Goal: Transaction & Acquisition: Purchase product/service

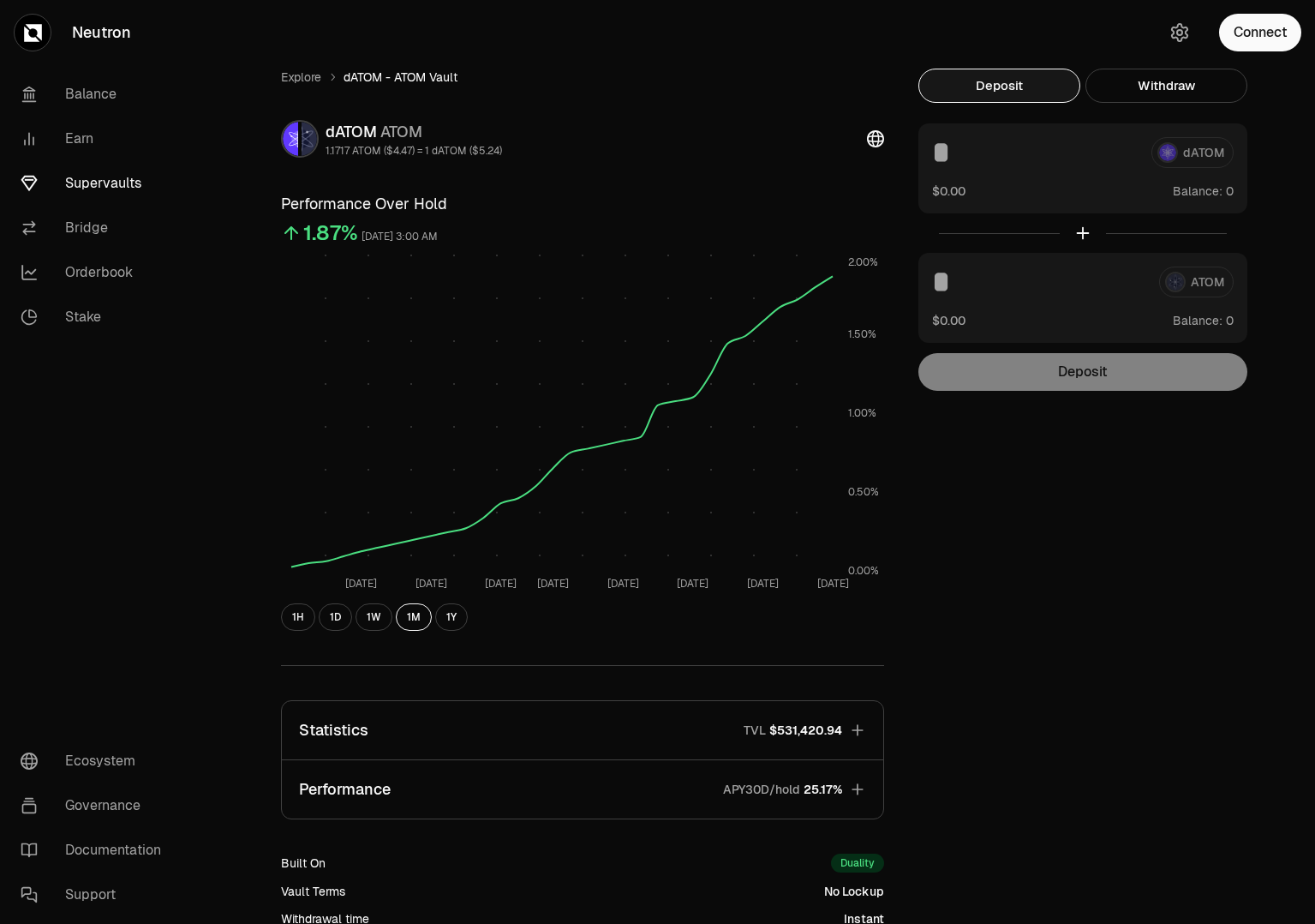
click at [106, 176] on link "Supervaults" at bounding box center [96, 183] width 178 height 44
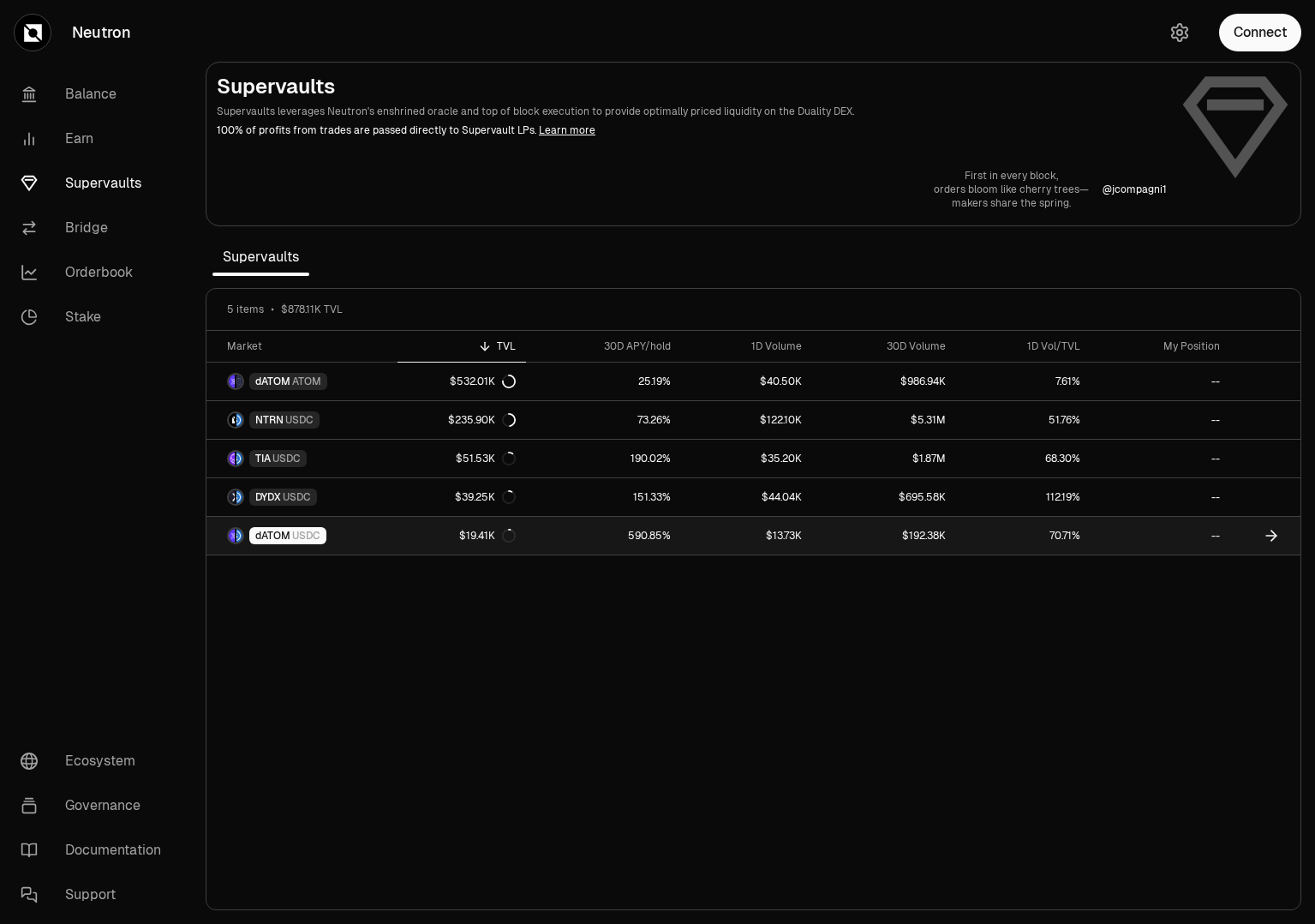
click at [301, 540] on span "USDC" at bounding box center [306, 535] width 29 height 14
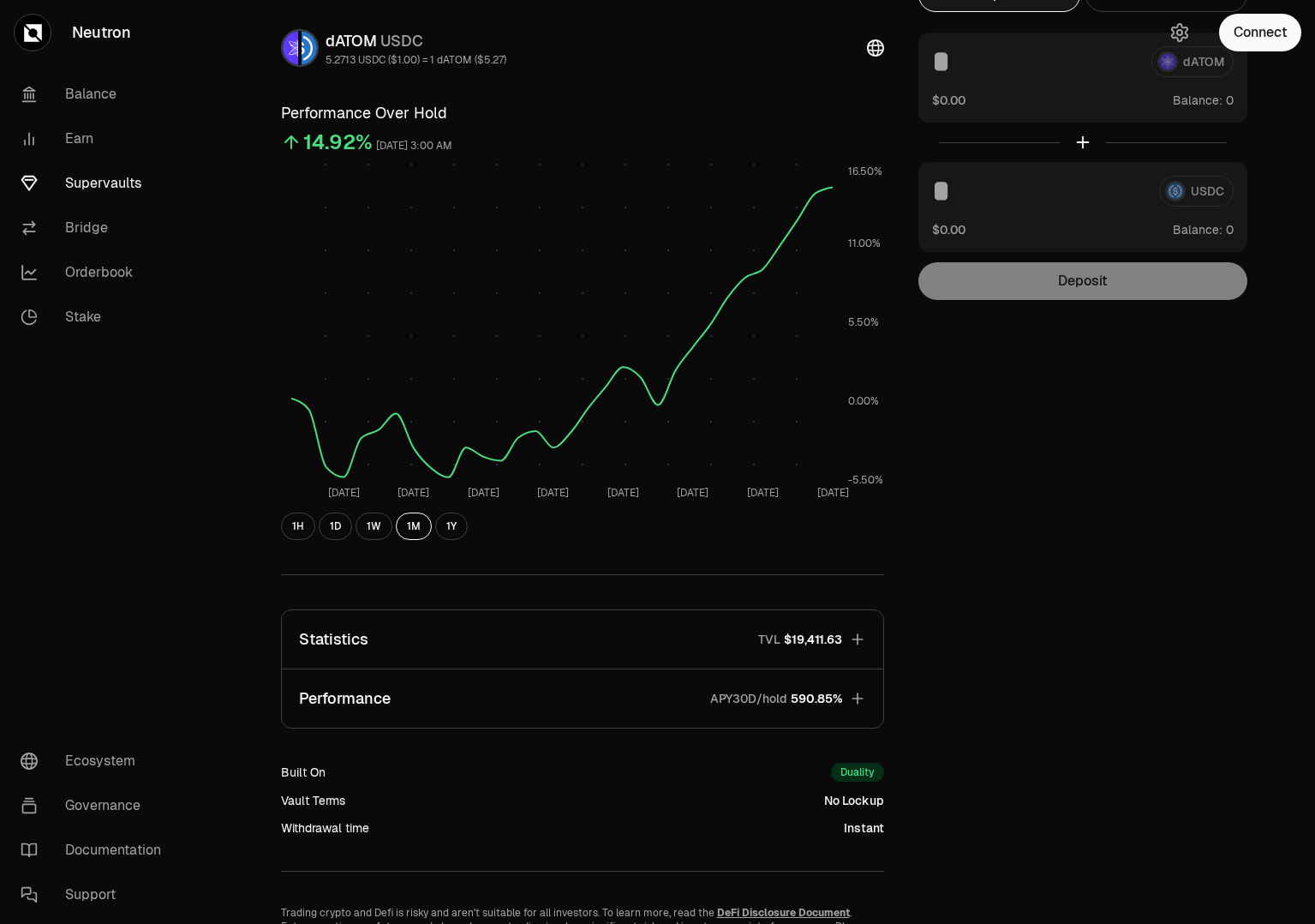
scroll to position [92, 0]
click at [856, 692] on icon "button" at bounding box center [858, 697] width 17 height 17
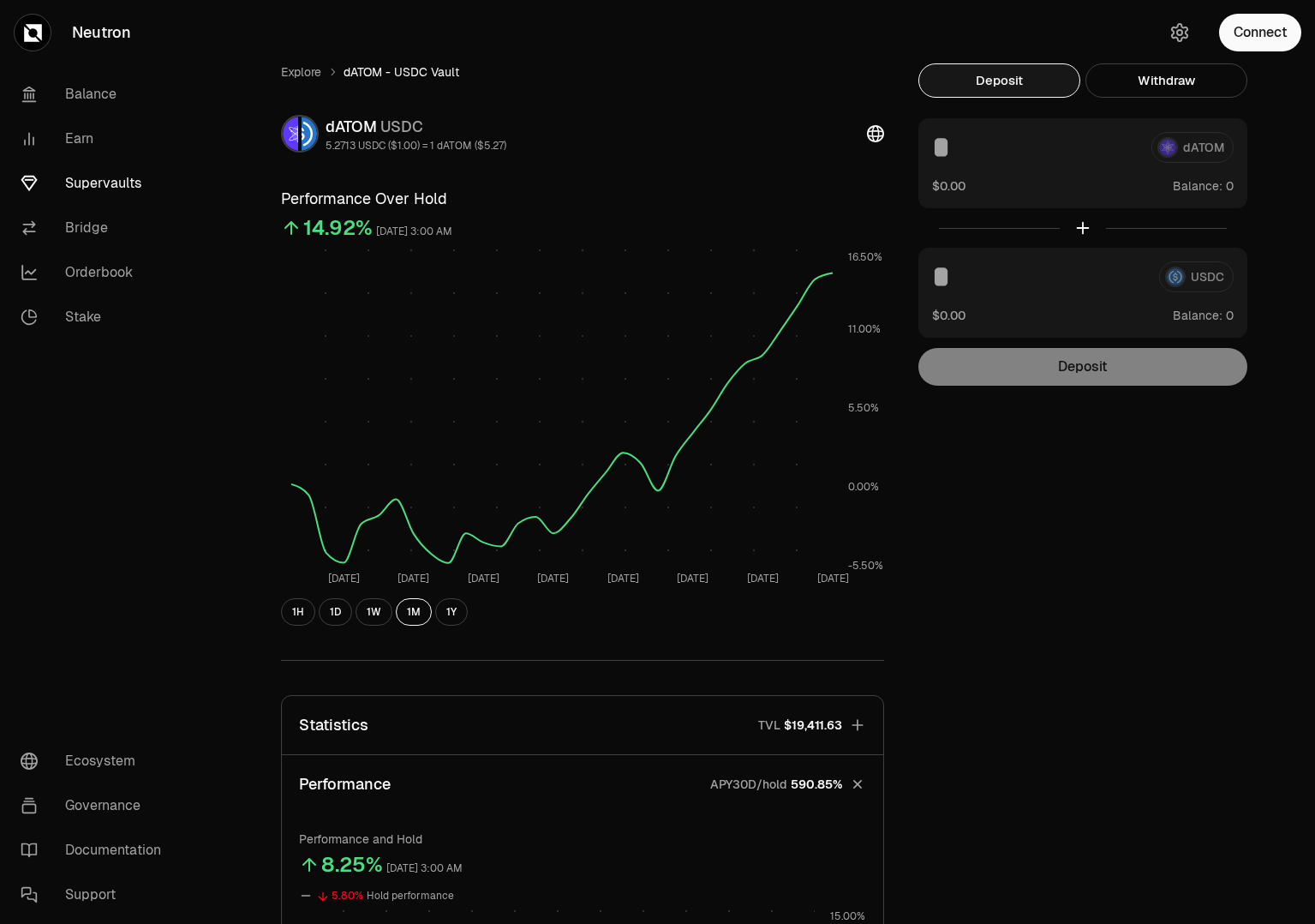
scroll to position [0, 0]
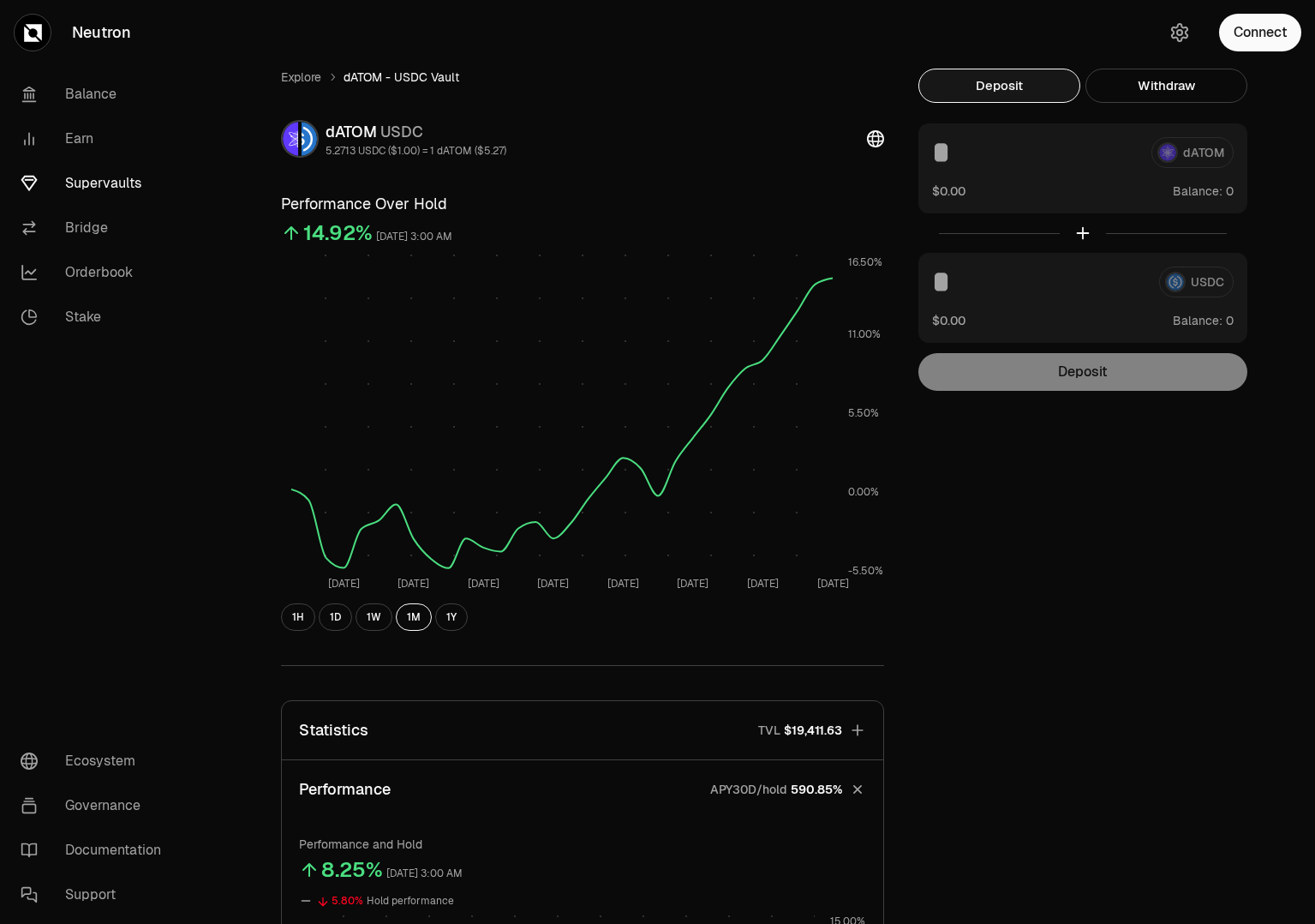
click at [1160, 166] on div "dATOM" at bounding box center [1083, 152] width 302 height 30
click at [1029, 179] on div "dATOM $0.00 Balance:" at bounding box center [1083, 169] width 329 height 90
click at [986, 92] on button "Deposit" at bounding box center [1000, 85] width 162 height 34
click at [1254, 29] on button "Connect" at bounding box center [1260, 32] width 83 height 37
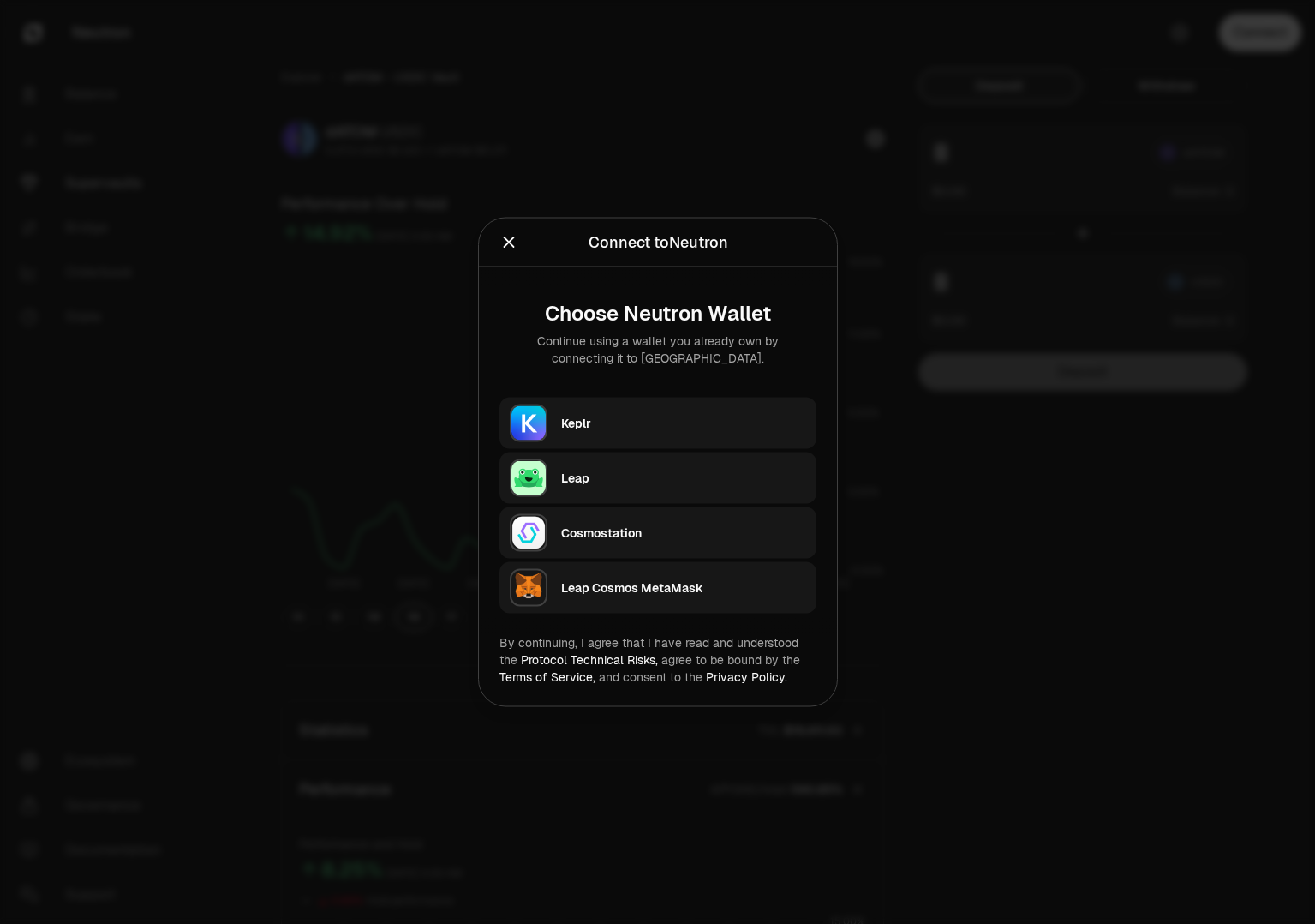
click at [727, 441] on div "Keplr" at bounding box center [689, 422] width 256 height 39
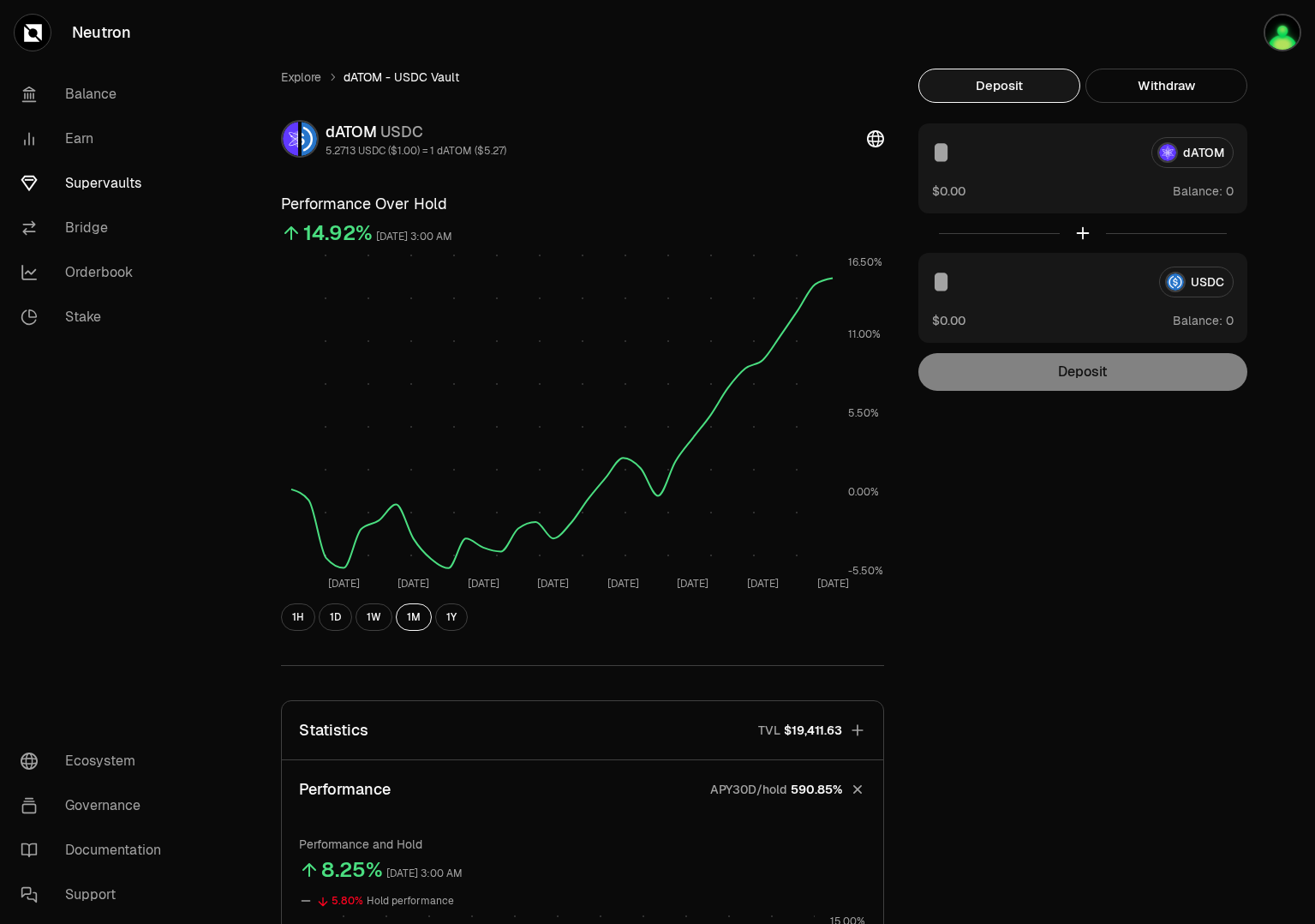
click at [946, 163] on input at bounding box center [1035, 152] width 206 height 30
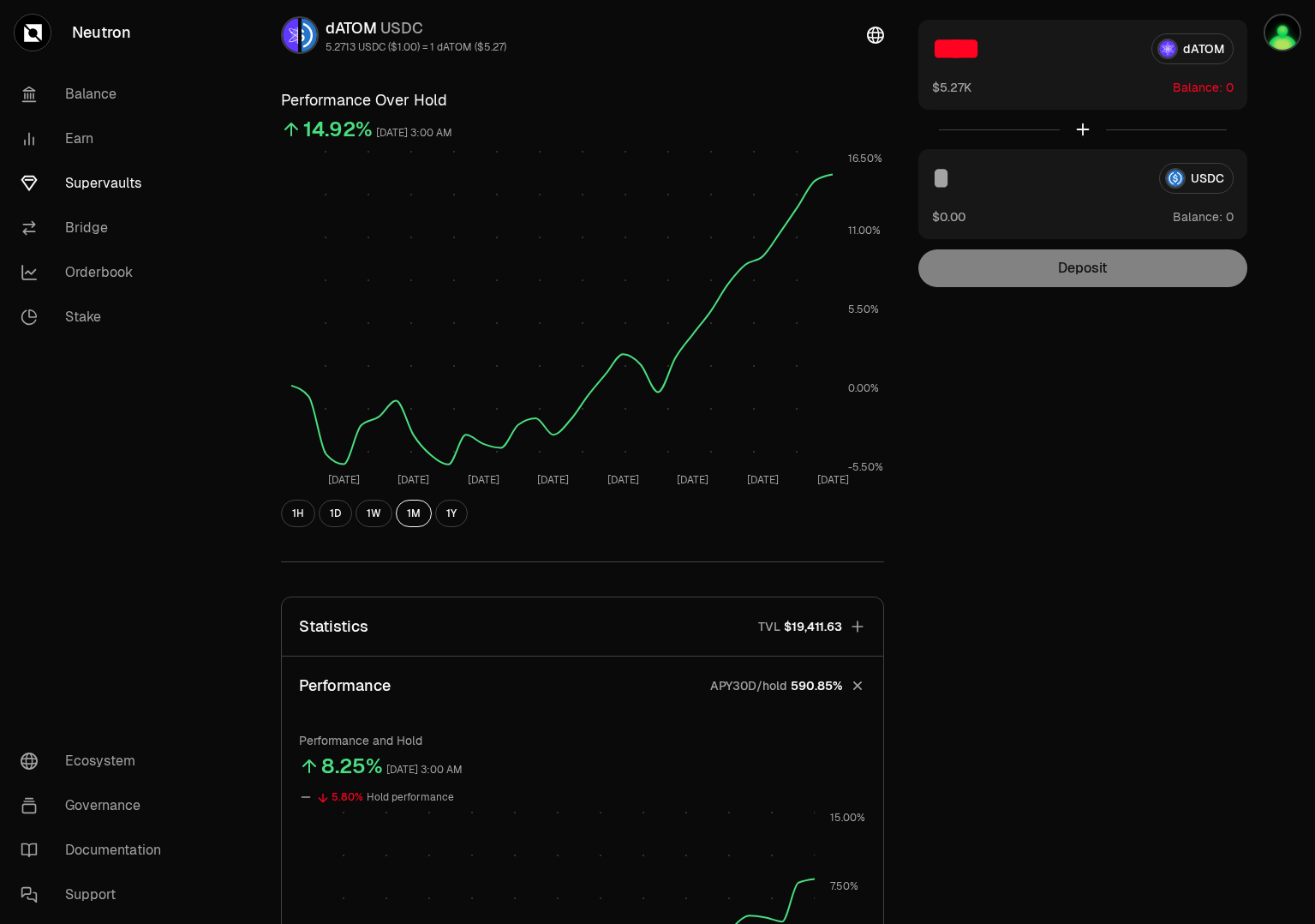
scroll to position [211, 0]
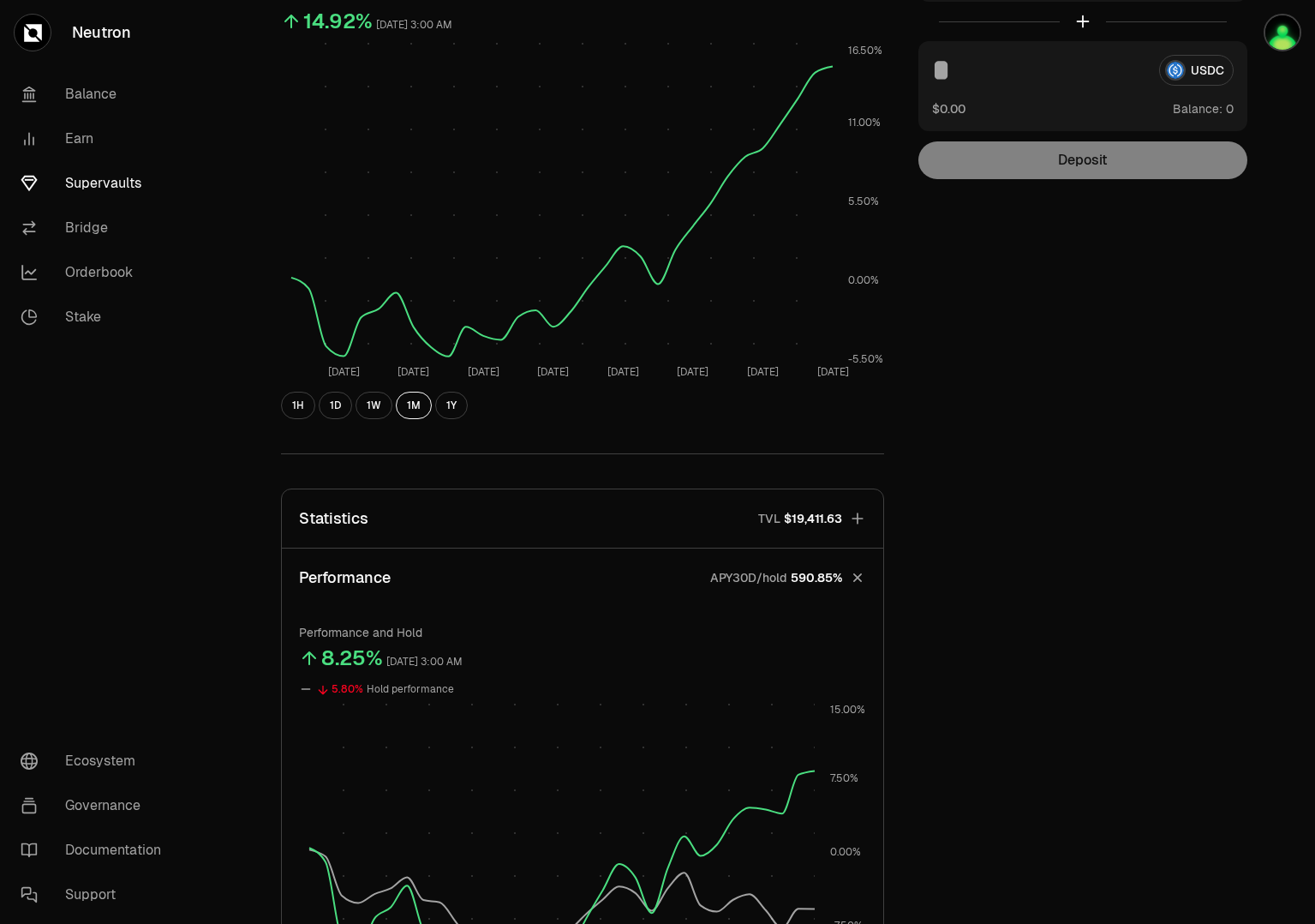
type input "****"
